Goal: Task Accomplishment & Management: Complete application form

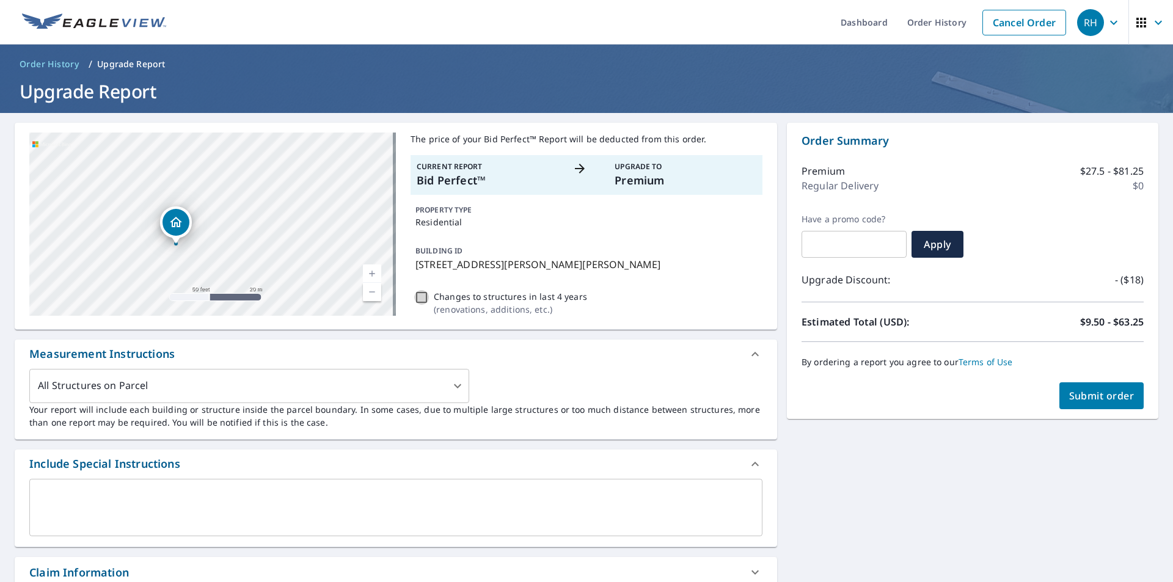
click at [420, 298] on input "Changes to structures in last 4 years ( renovations, additions, etc. )" at bounding box center [421, 297] width 15 height 15
checkbox input "true"
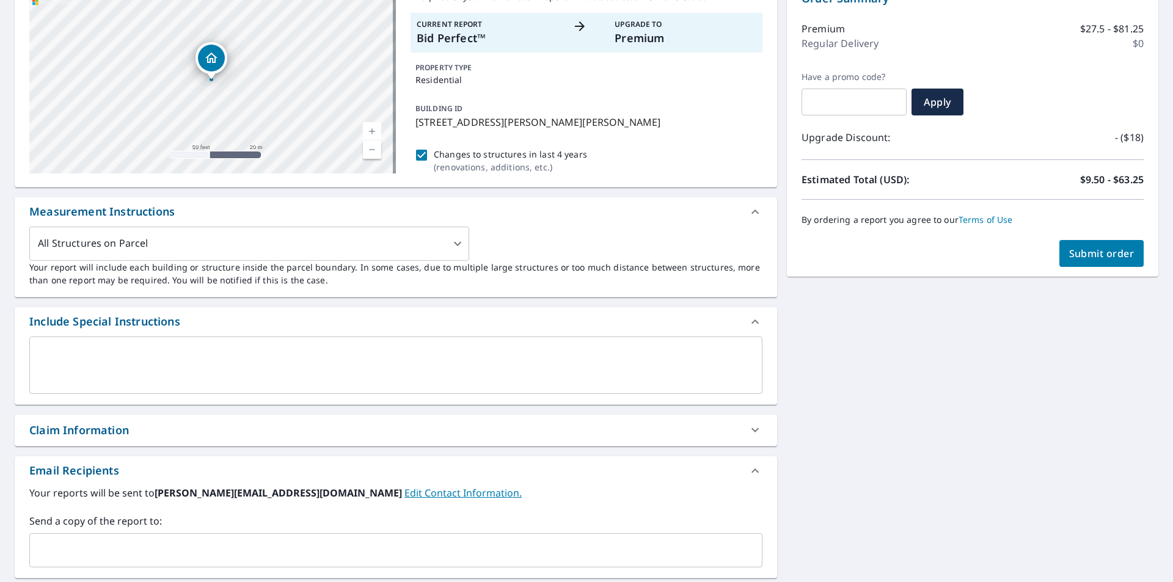
scroll to position [285, 0]
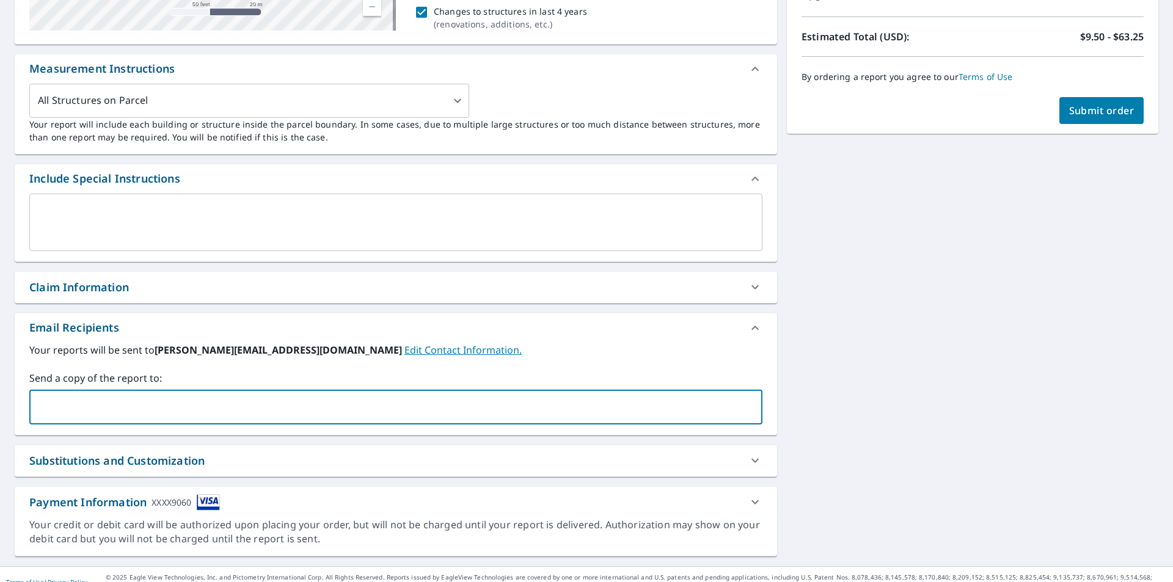
click at [173, 406] on input "text" at bounding box center [387, 407] width 704 height 23
type input "[EMAIL_ADDRESS][DOMAIN_NAME]"
click at [1091, 109] on span "Submit order" at bounding box center [1101, 110] width 65 height 13
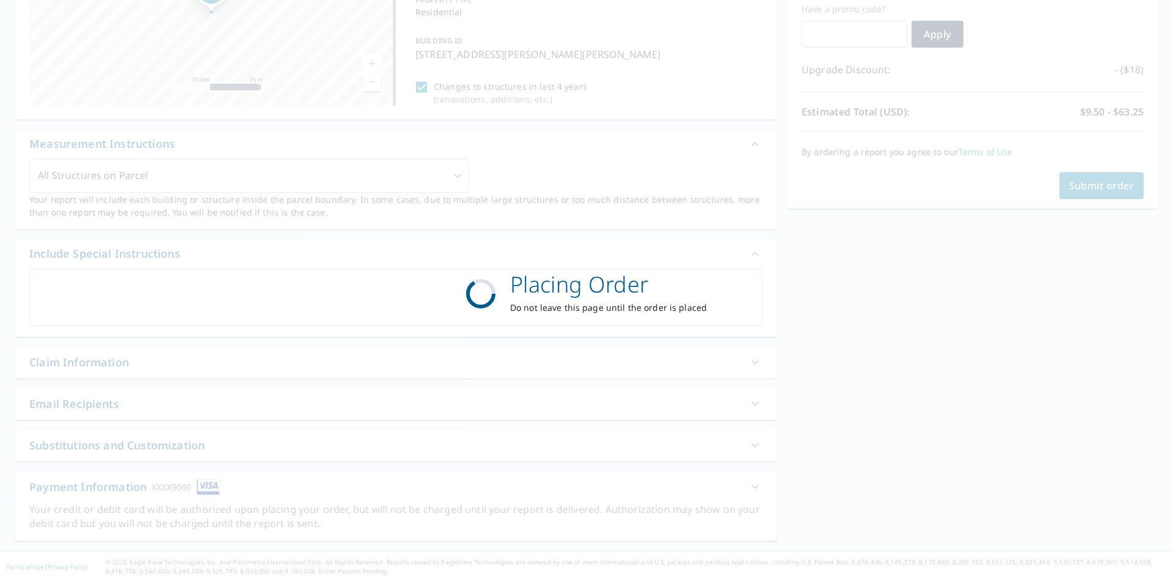
scroll to position [210, 0]
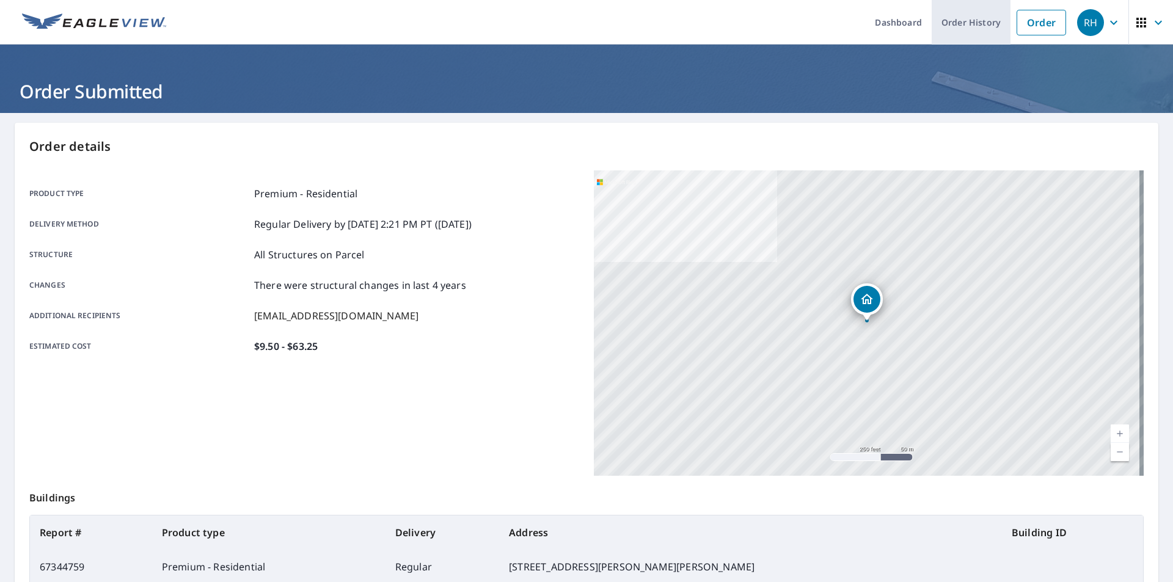
click at [947, 29] on link "Order History" at bounding box center [971, 22] width 79 height 45
